Goal: Task Accomplishment & Management: Manage account settings

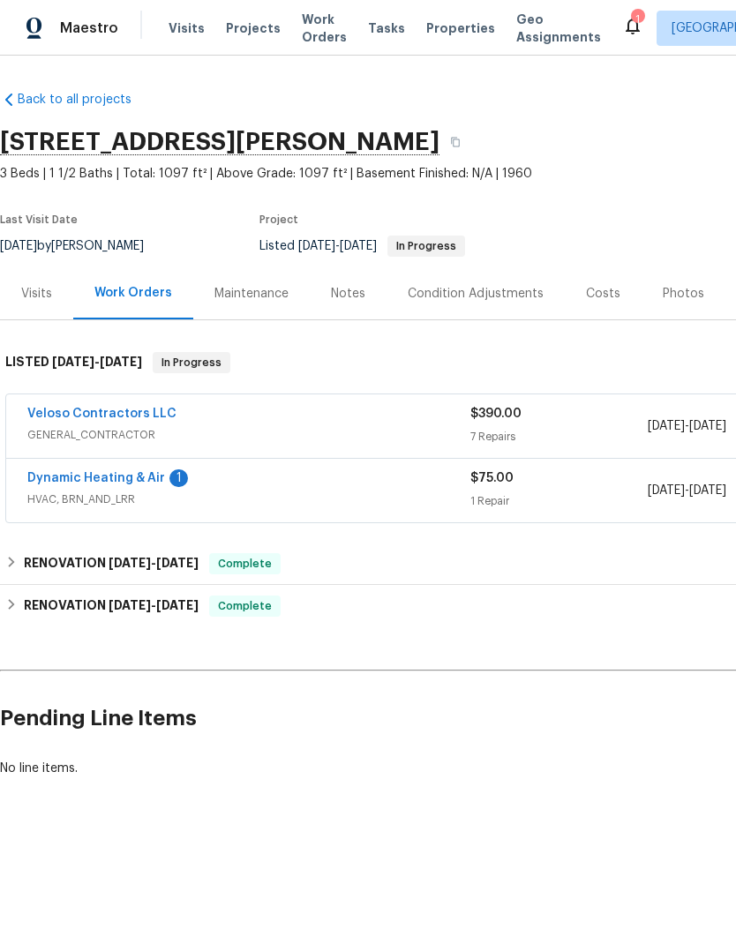
click at [131, 463] on div "Dynamic Heating & Air 1 HVAC, BRN_AND_LRR $75.00 1 Repair 9/2/2025 - 9/4/2025 I…" at bounding box center [498, 491] width 985 height 64
click at [135, 477] on link "Dynamic Heating & Air" at bounding box center [96, 478] width 138 height 12
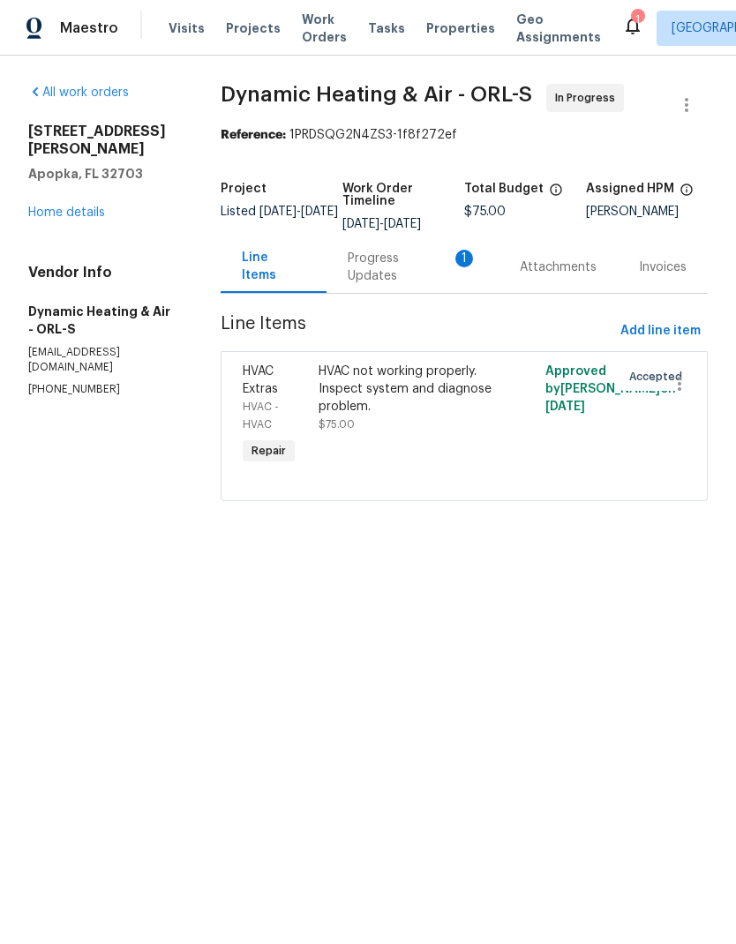
click at [448, 271] on div "Progress Updates 1" at bounding box center [413, 267] width 130 height 35
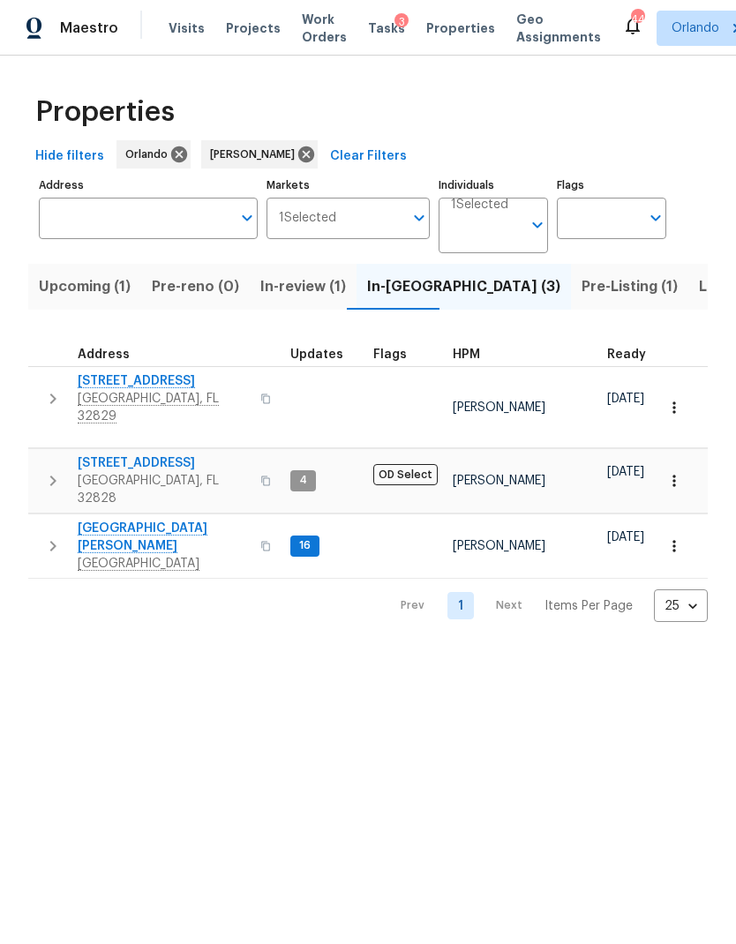
click at [582, 283] on span "Pre-Listing (1)" at bounding box center [630, 286] width 96 height 25
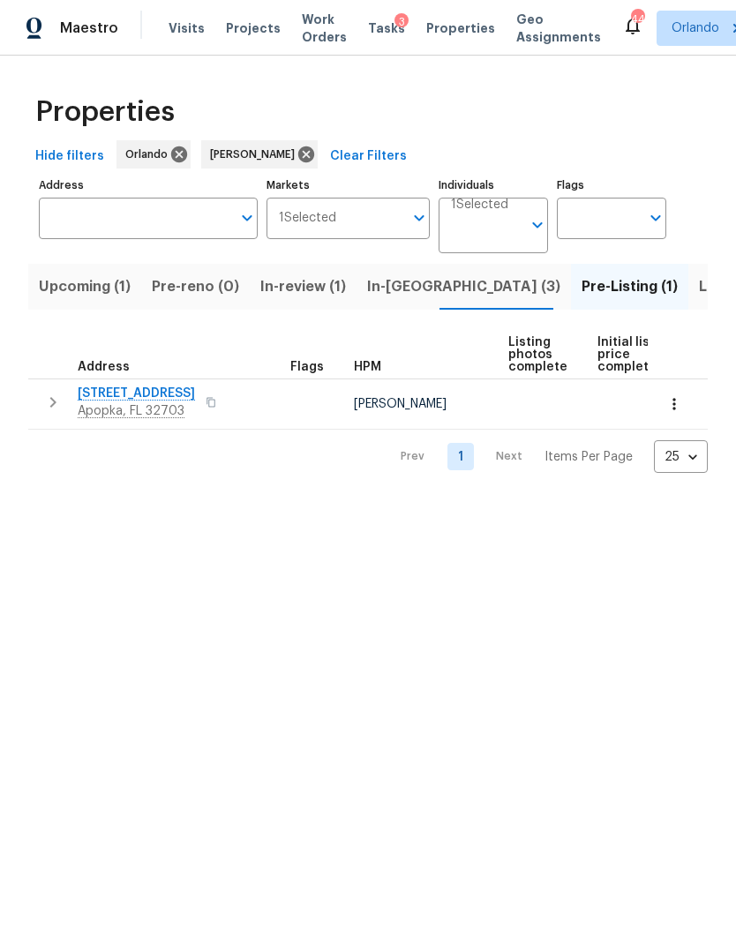
click at [139, 397] on span "1906 Sunbow Ave" at bounding box center [136, 394] width 117 height 18
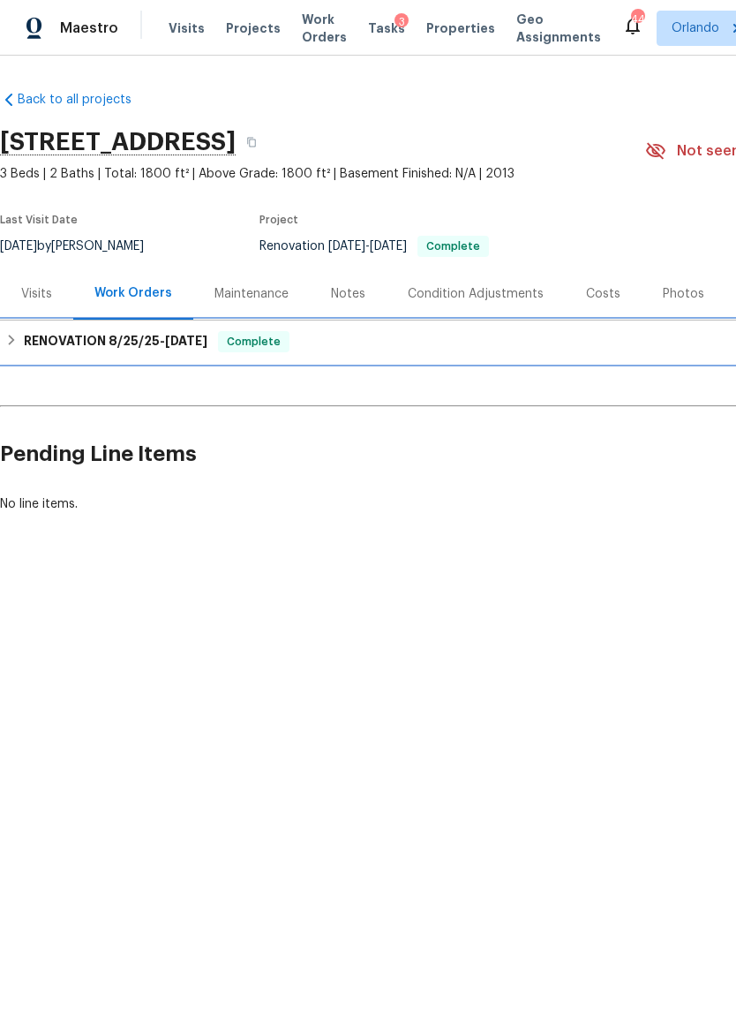
click at [594, 351] on div "RENOVATION 8/25/25 - 9/25/25 Complete" at bounding box center [498, 341] width 987 height 21
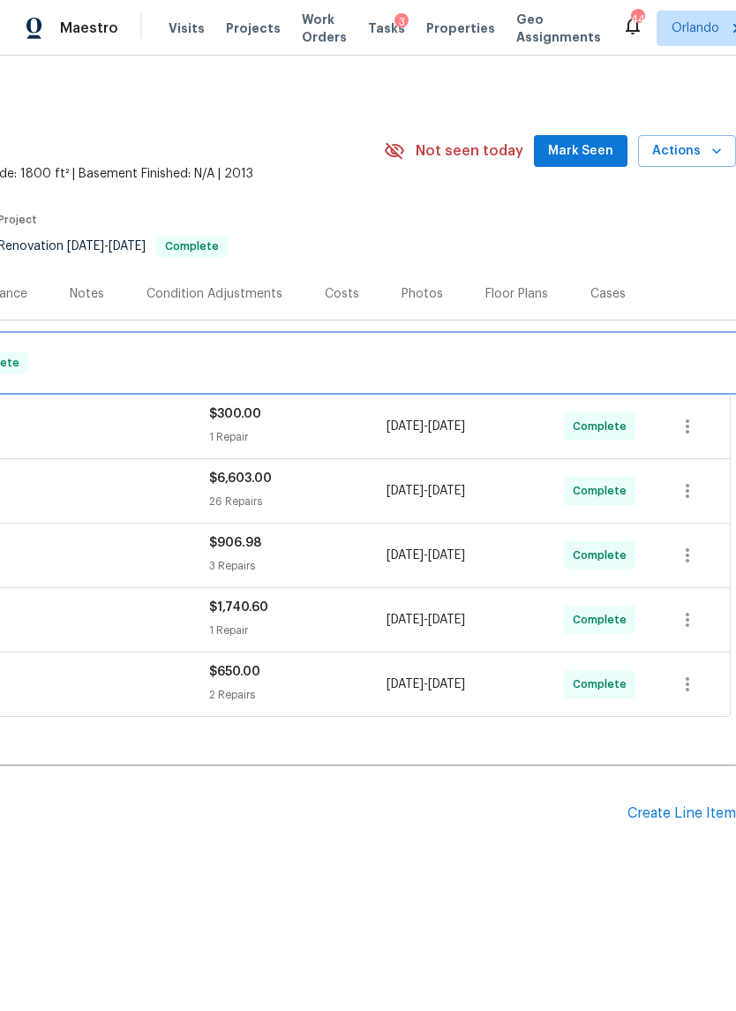
scroll to position [0, 261]
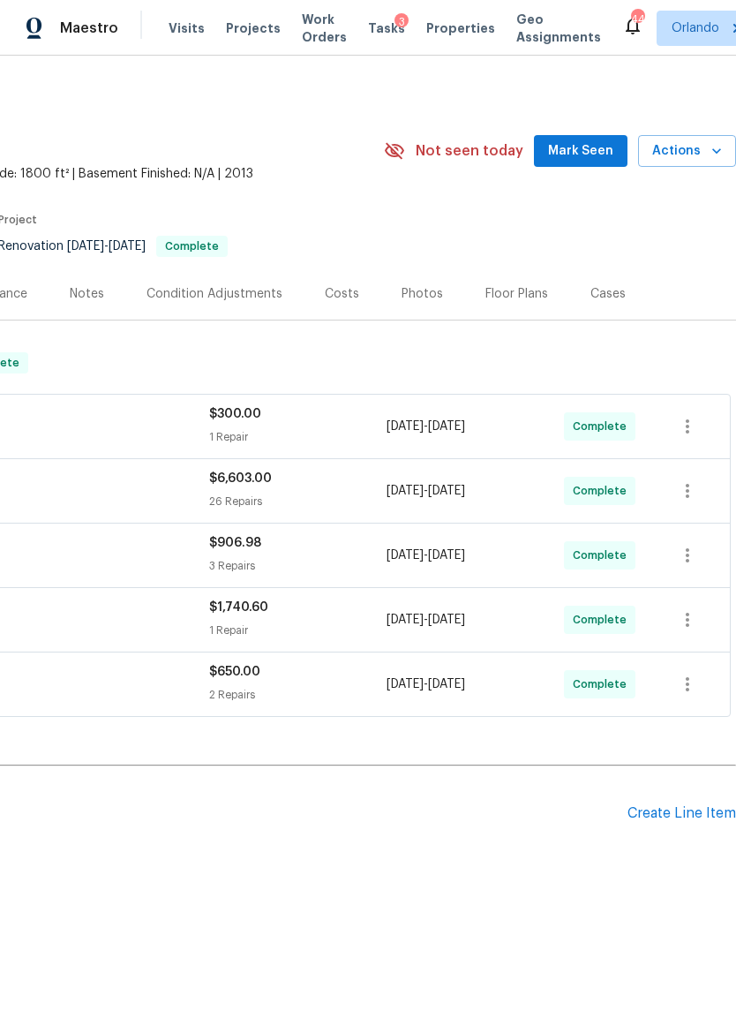
click at [348, 300] on div "Costs" at bounding box center [342, 294] width 34 height 18
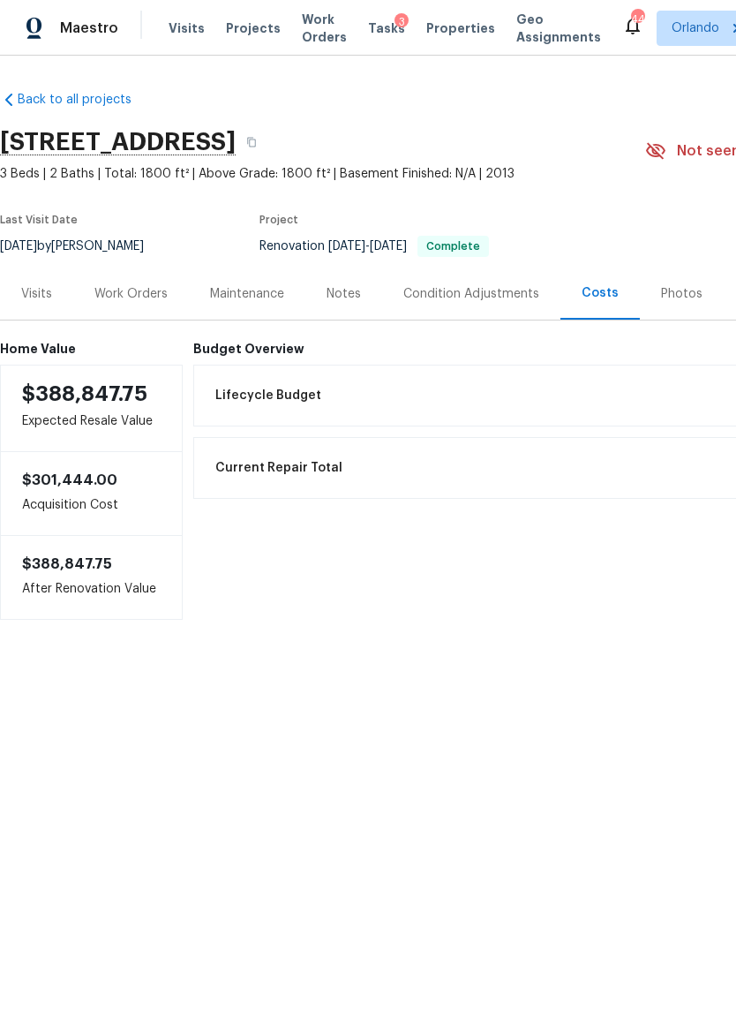
click at [145, 300] on div "Work Orders" at bounding box center [130, 294] width 73 height 18
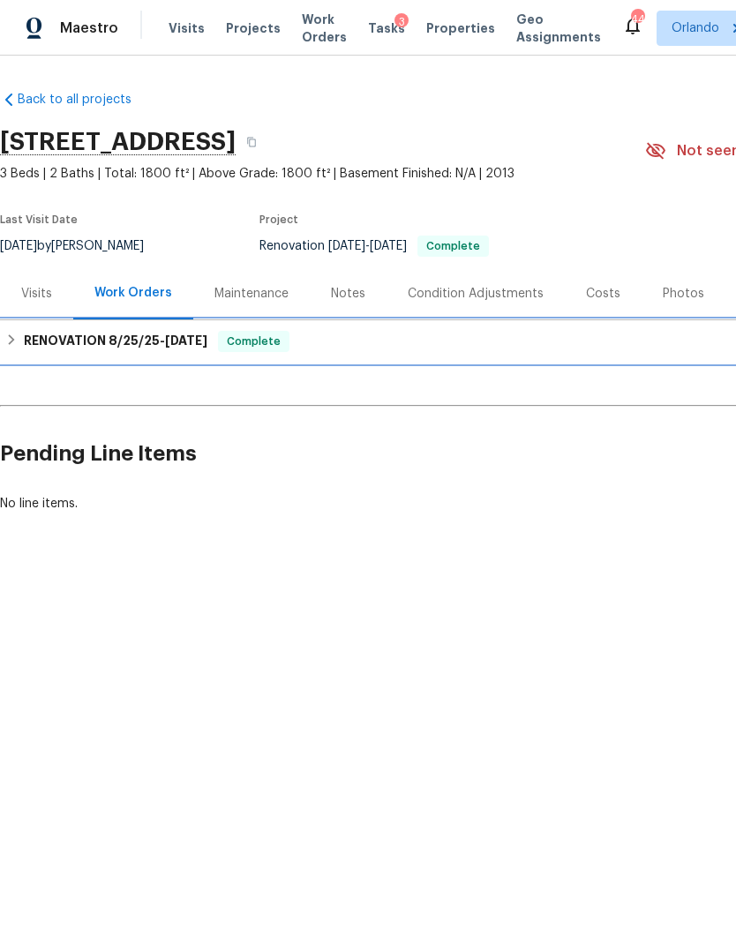
click at [94, 349] on h6 "RENOVATION 8/25/25 - 9/25/25" at bounding box center [116, 341] width 184 height 21
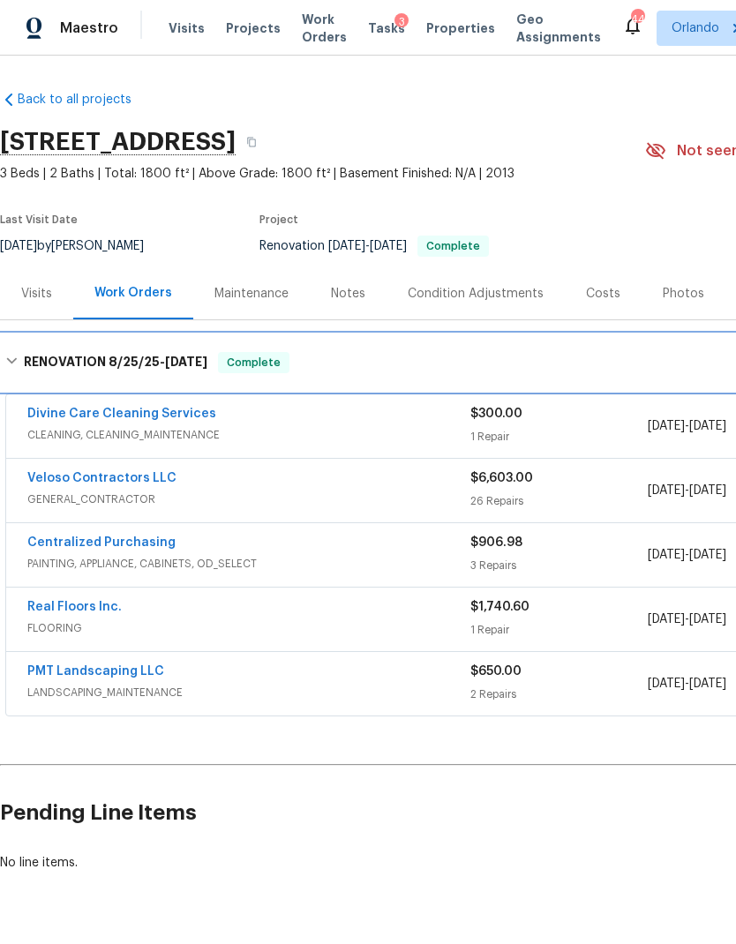
click at [77, 357] on h6 "RENOVATION 8/25/25 - 9/25/25" at bounding box center [116, 362] width 184 height 21
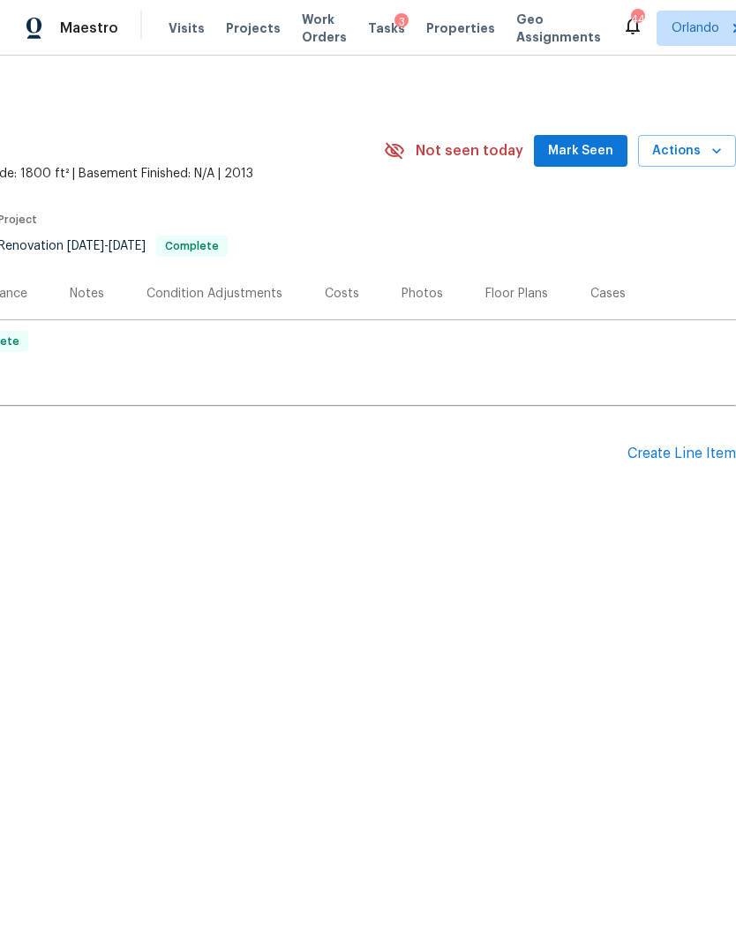
click at [595, 139] on button "Mark Seen" at bounding box center [581, 151] width 94 height 33
click at [413, 295] on div "Photos" at bounding box center [422, 294] width 41 height 18
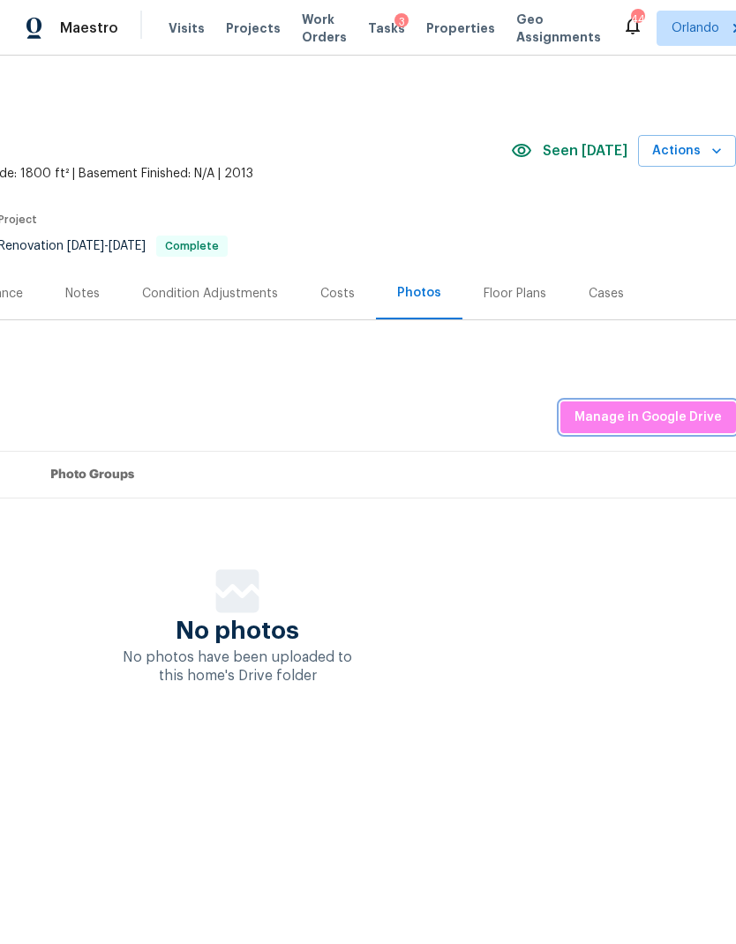
click at [684, 420] on span "Manage in Google Drive" at bounding box center [648, 418] width 147 height 22
click at [695, 417] on span "Manage in Google Drive" at bounding box center [648, 418] width 147 height 22
click at [678, 418] on span "Manage in Google Drive" at bounding box center [648, 418] width 147 height 22
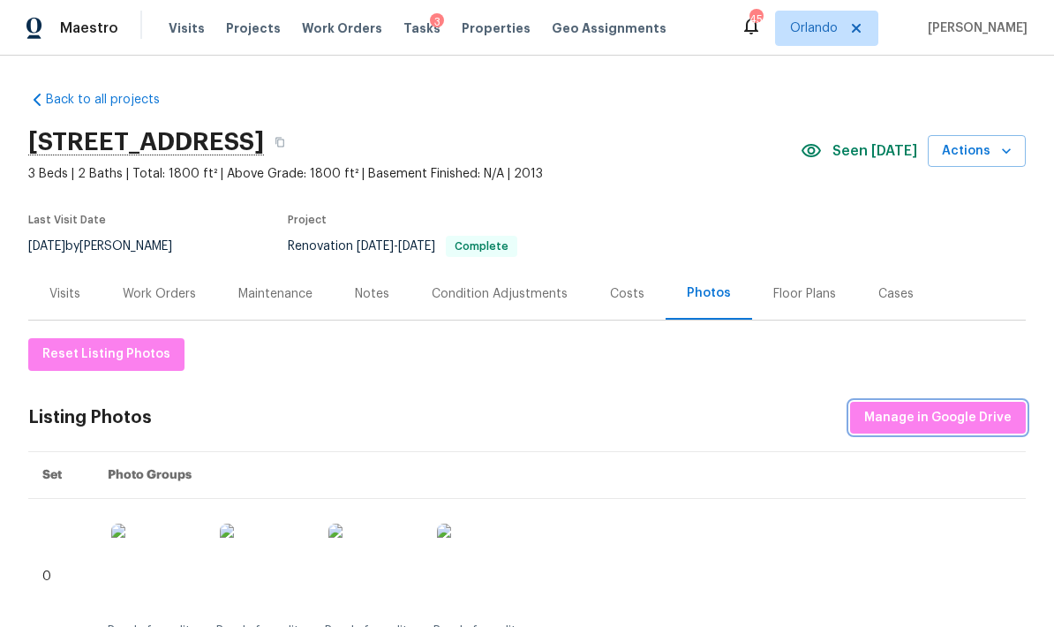
click at [966, 416] on span "Manage in Google Drive" at bounding box center [937, 418] width 147 height 22
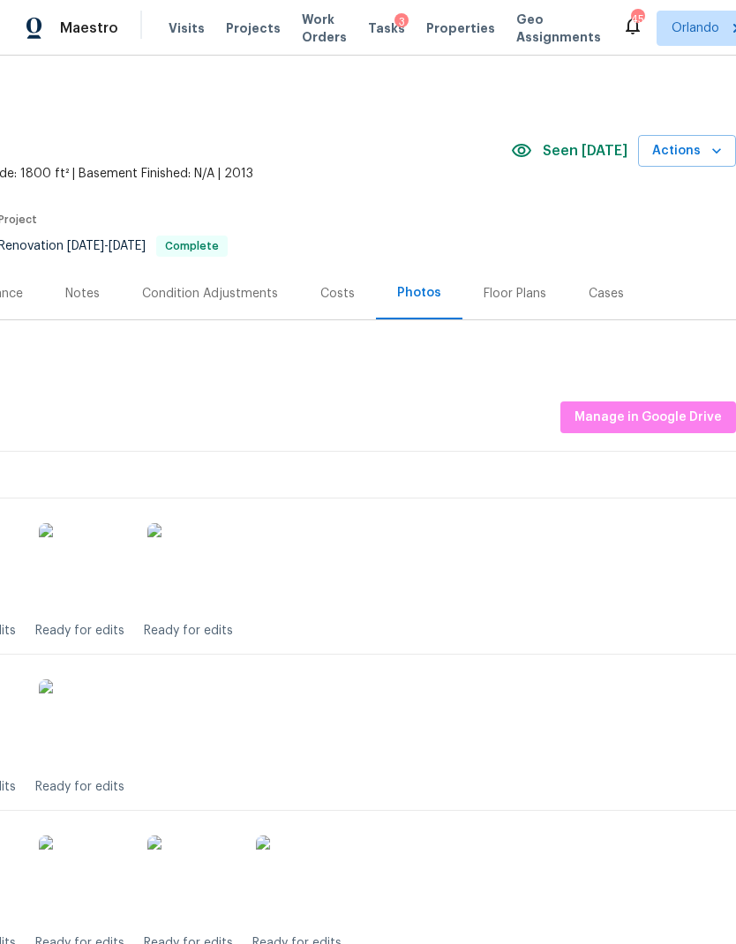
scroll to position [0, 261]
click at [678, 409] on span "Manage in Google Drive" at bounding box center [648, 418] width 147 height 22
